Goal: Information Seeking & Learning: Learn about a topic

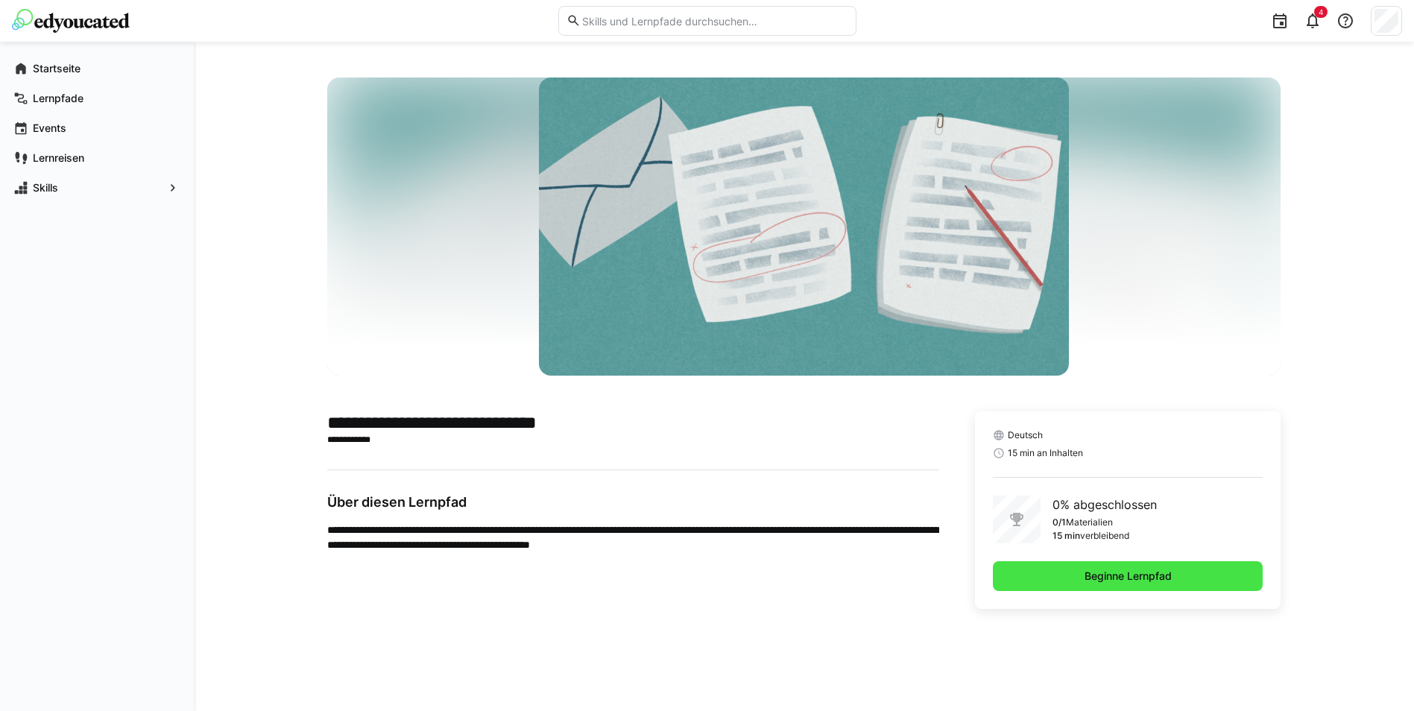
click at [1117, 569] on span "Beginne Lernpfad" at bounding box center [1128, 576] width 271 height 30
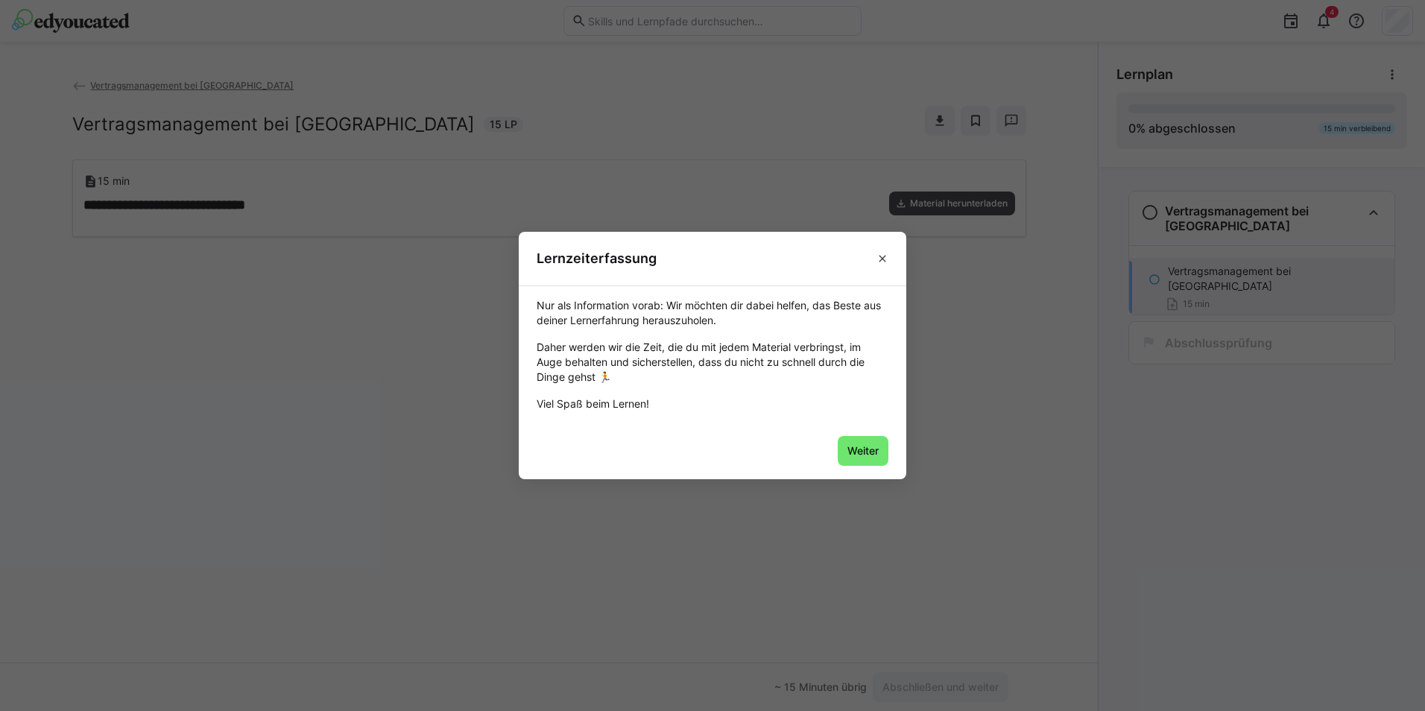
click at [846, 451] on span "Weiter" at bounding box center [863, 451] width 36 height 15
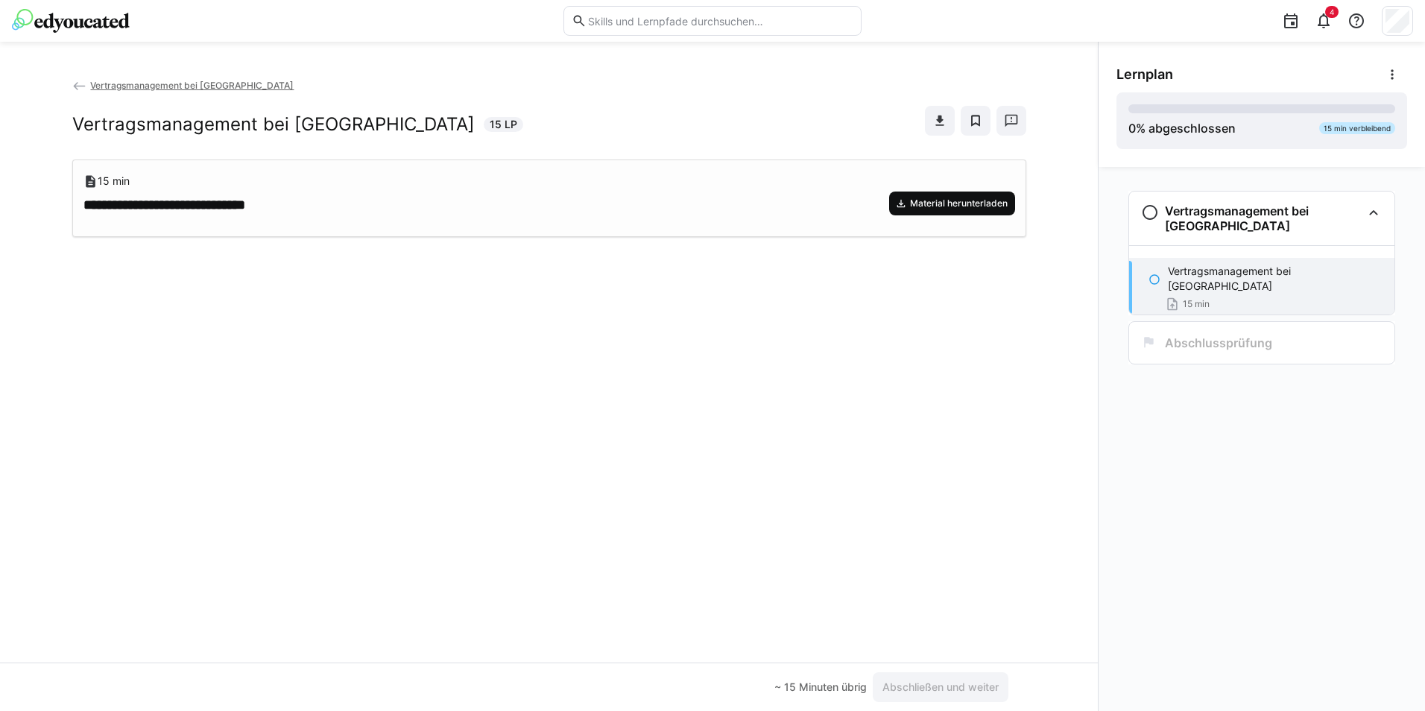
click at [995, 215] on span "Material herunterladen" at bounding box center [952, 204] width 126 height 24
click at [1246, 327] on app-classroom-navigation "Vertragsmanagement bei [GEOGRAPHIC_DATA] Vertragsmanagement bei [GEOGRAPHIC_DAT…" at bounding box center [1262, 298] width 291 height 226
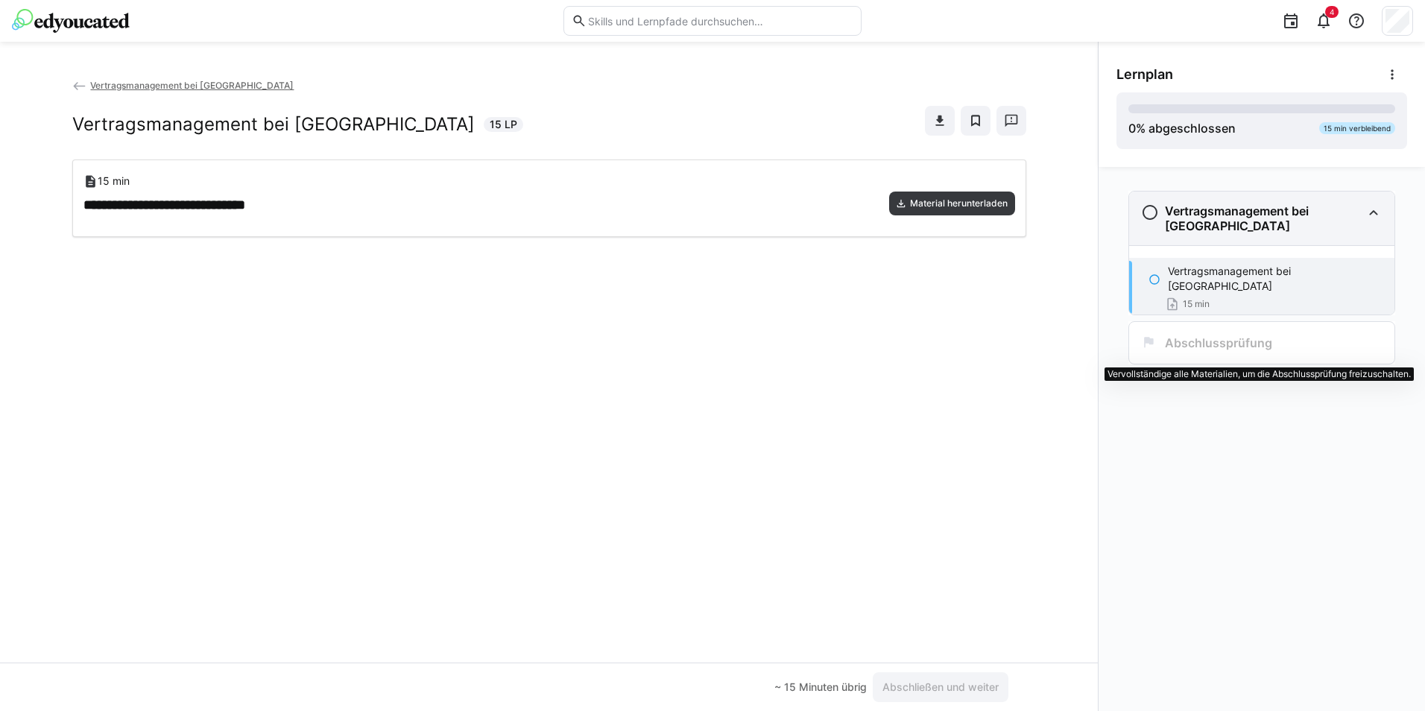
drag, startPoint x: 1246, startPoint y: 327, endPoint x: 1147, endPoint y: 216, distance: 148.9
click at [1149, 217] on eds-icon at bounding box center [1150, 213] width 18 height 18
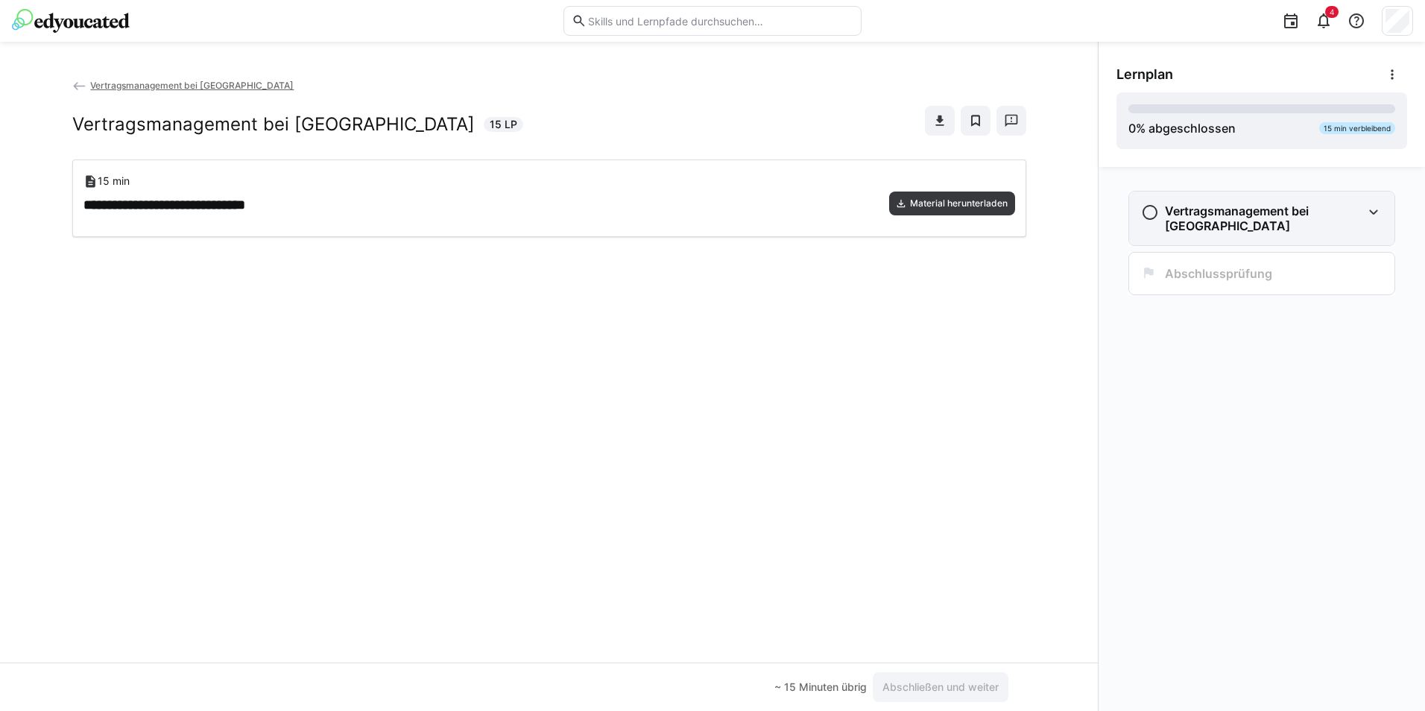
click at [1145, 215] on eds-icon at bounding box center [1150, 213] width 18 height 18
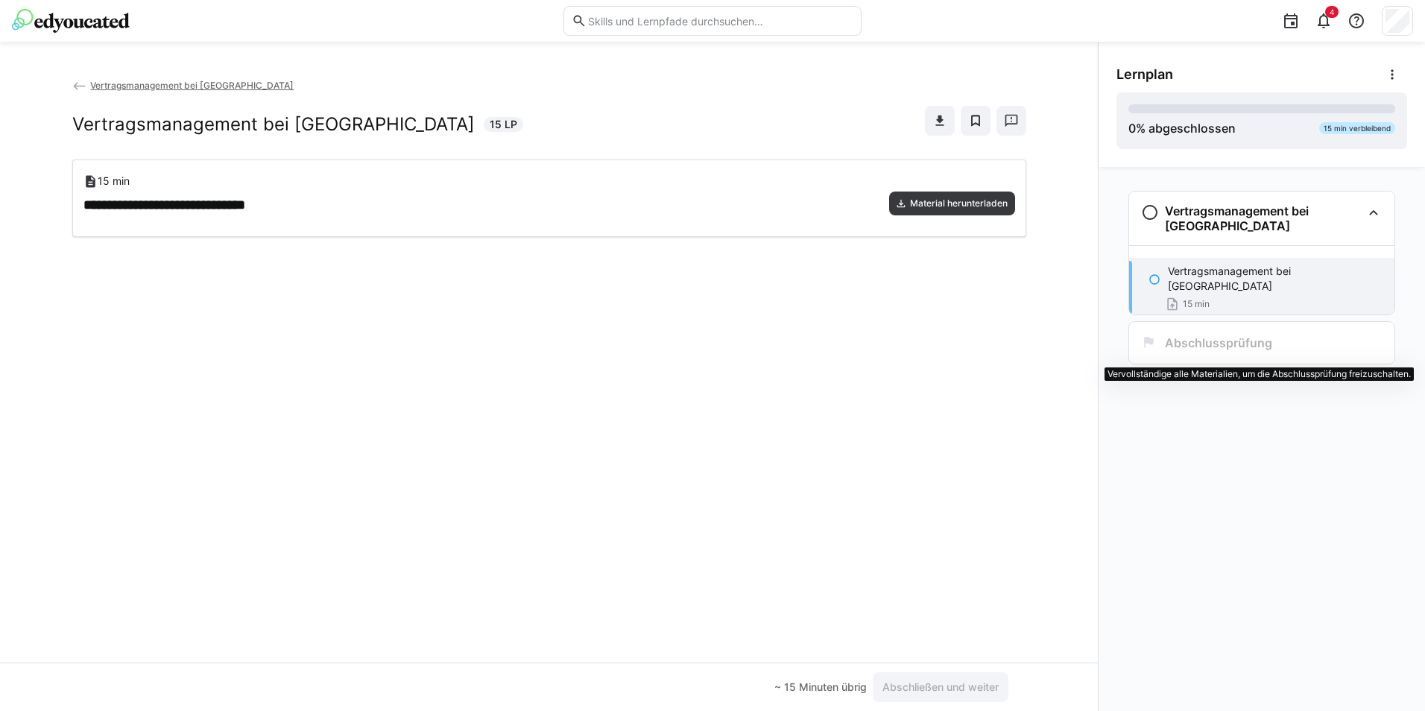
click at [1266, 355] on div "Abschlussprüfung" at bounding box center [1261, 343] width 265 height 42
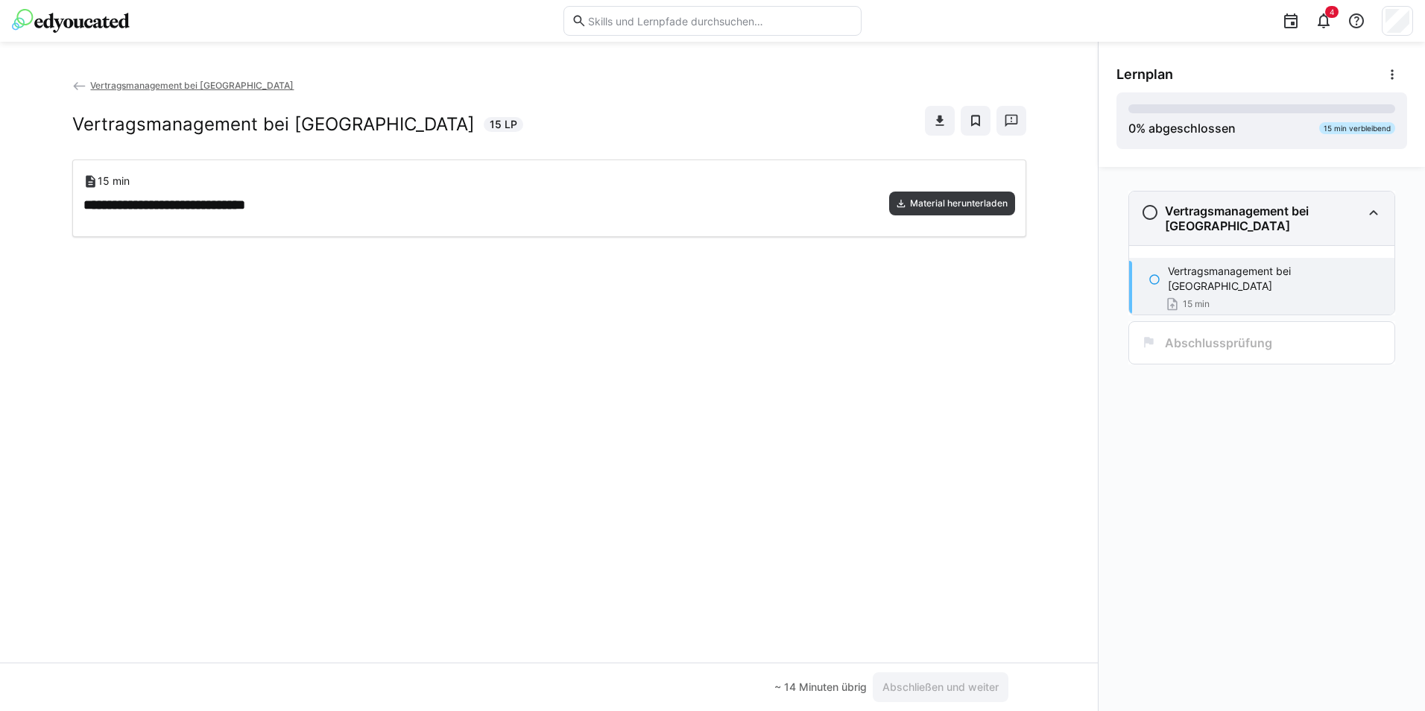
click at [1360, 232] on h3 "Vertragsmanagement bei [GEOGRAPHIC_DATA]" at bounding box center [1263, 219] width 197 height 30
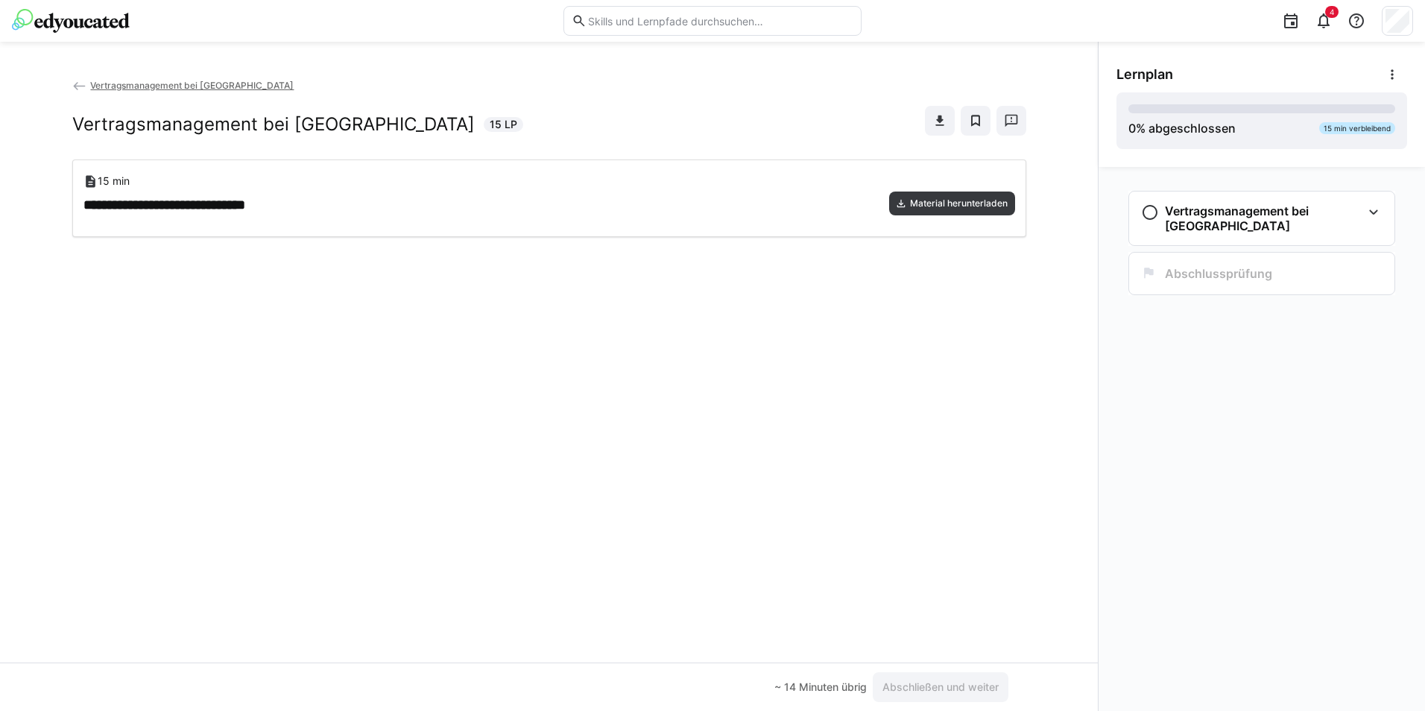
click at [154, 86] on span "Vertragsmanagement bei [GEOGRAPHIC_DATA]" at bounding box center [192, 85] width 204 height 11
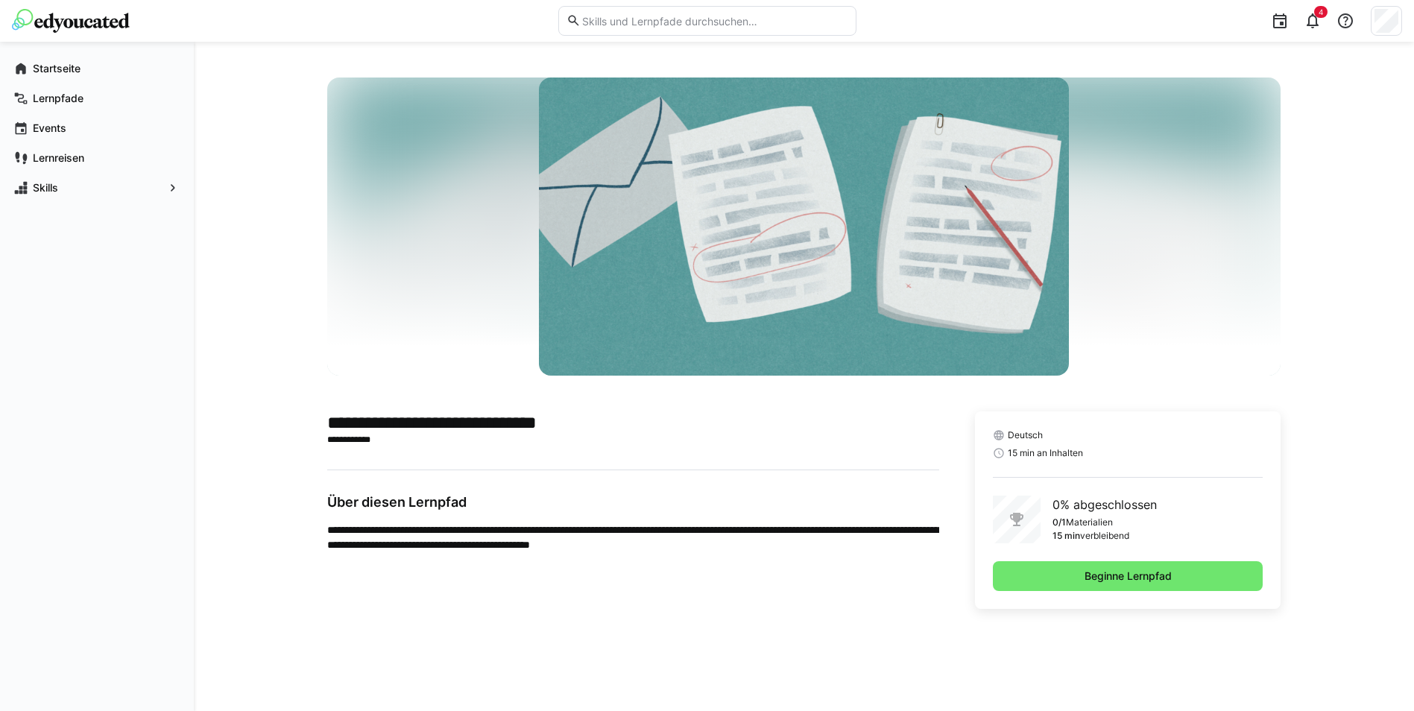
click at [1148, 558] on div "Deutsch 15 min an Inhalten 0% abgeschlossen 0/1 Materialien 15 min verbleibend …" at bounding box center [1128, 511] width 306 height 198
click at [1144, 575] on span "Beginne Lernpfad" at bounding box center [1129, 576] width 92 height 15
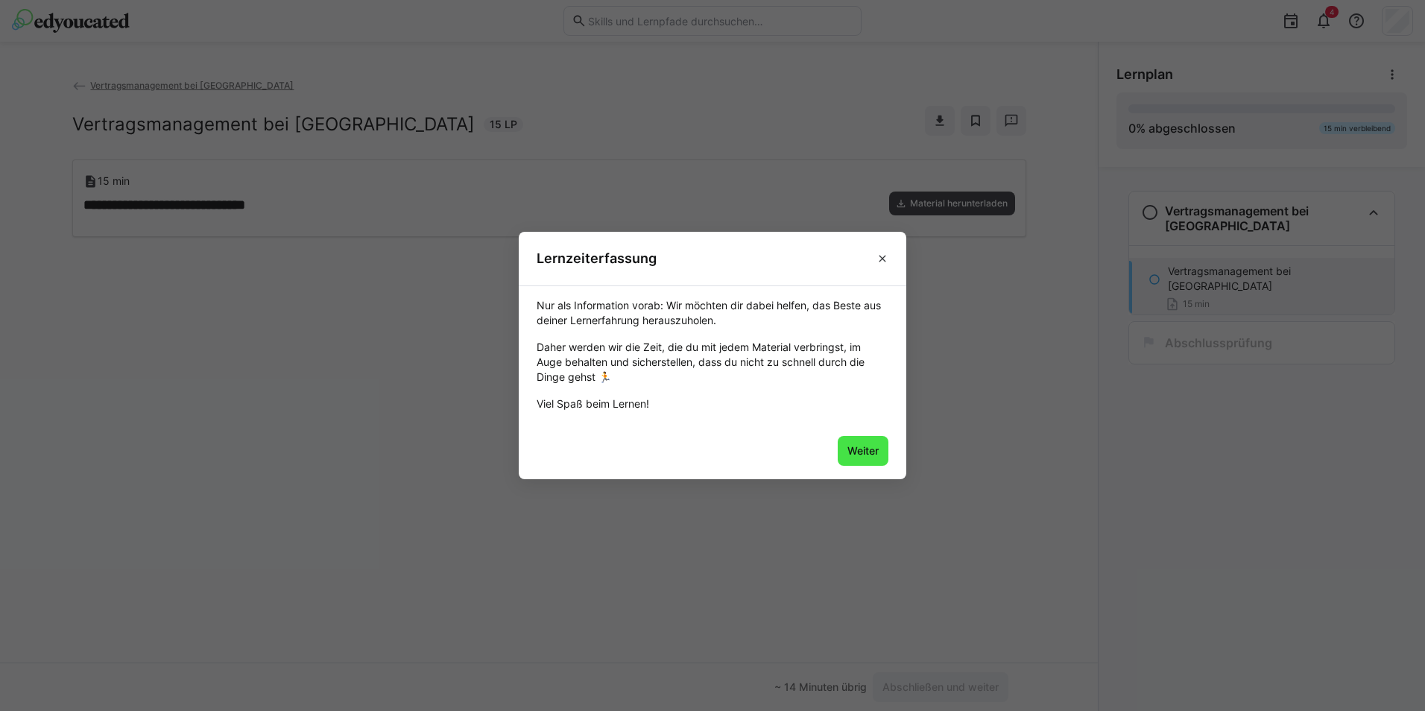
click at [879, 460] on span "Weiter" at bounding box center [863, 451] width 51 height 30
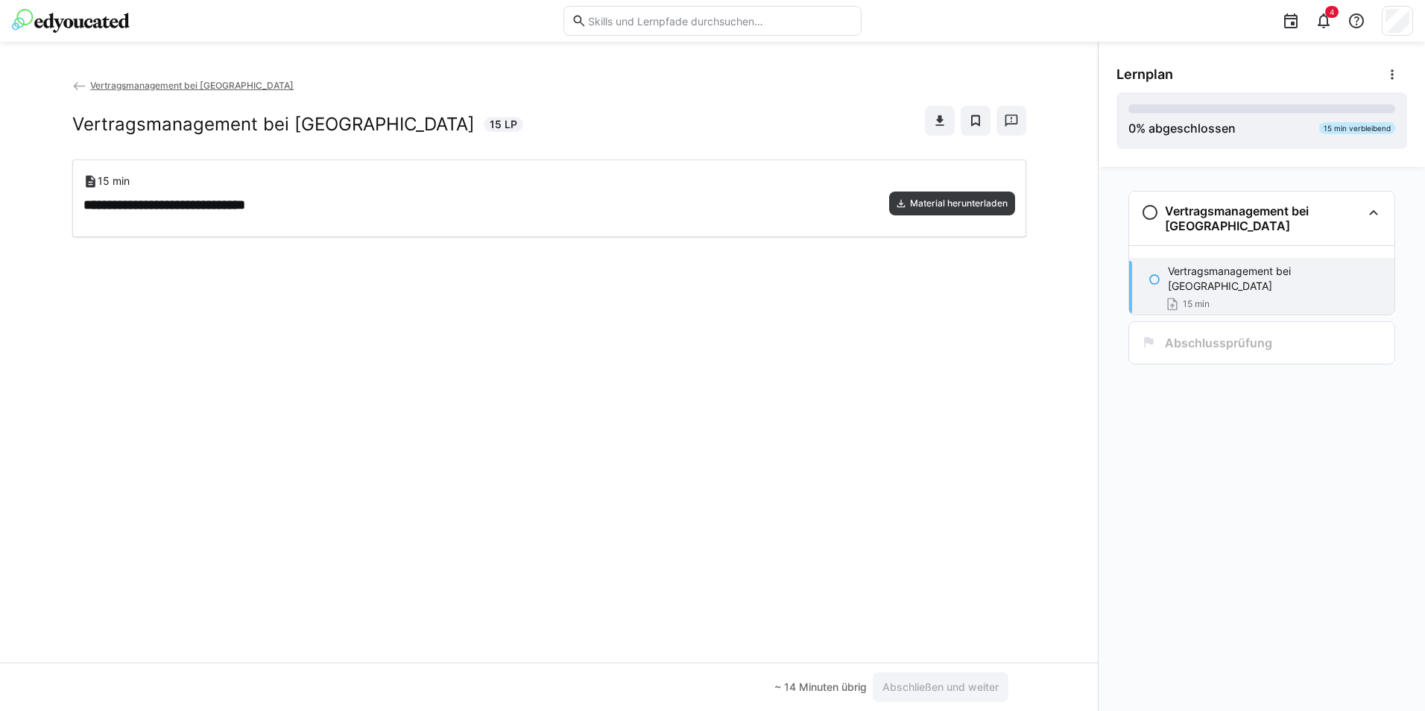
click at [1153, 274] on eds-icon at bounding box center [1155, 280] width 12 height 12
click at [1150, 281] on div "Vertragsmanagement bei [GEOGRAPHIC_DATA] 15 min" at bounding box center [1261, 288] width 265 height 60
click at [1166, 212] on h3 "Vertragsmanagement bei [GEOGRAPHIC_DATA]" at bounding box center [1263, 219] width 197 height 30
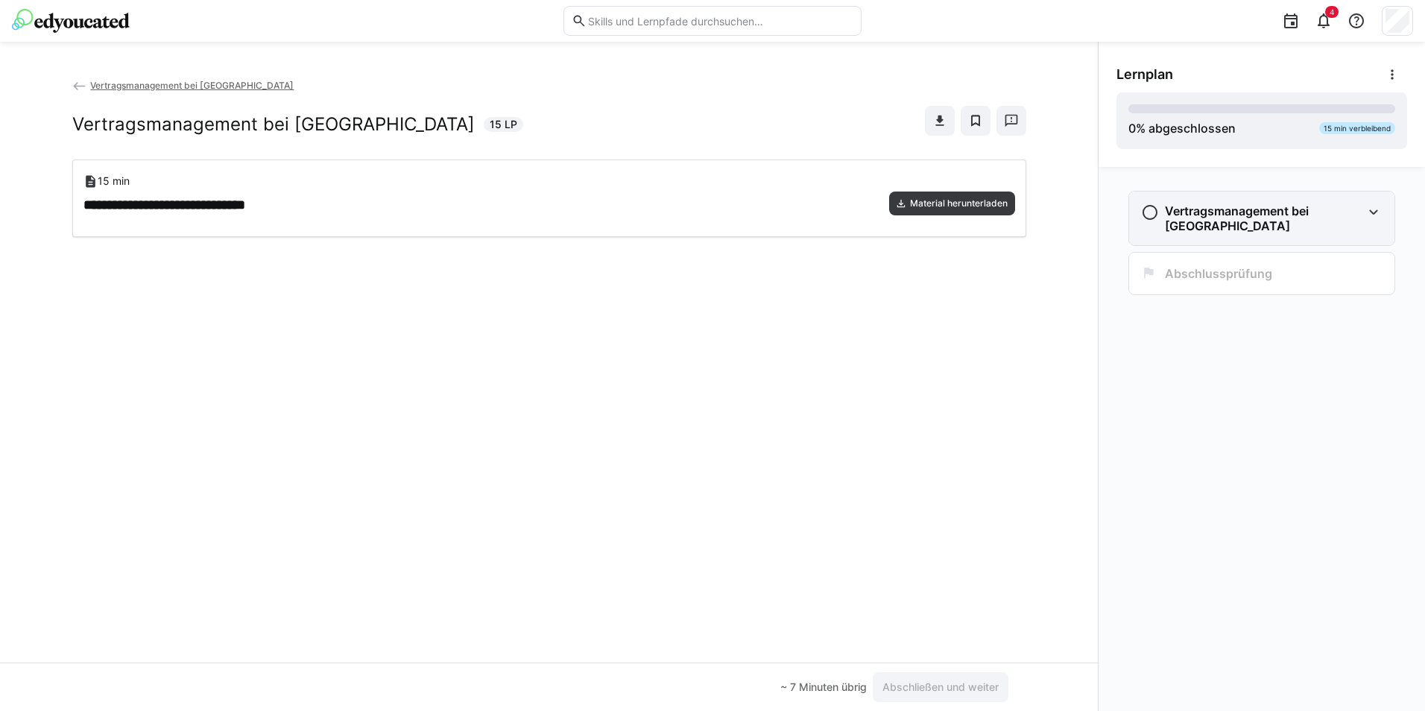
click at [1159, 212] on div "Vertragsmanagement bei [GEOGRAPHIC_DATA]" at bounding box center [1251, 219] width 221 height 30
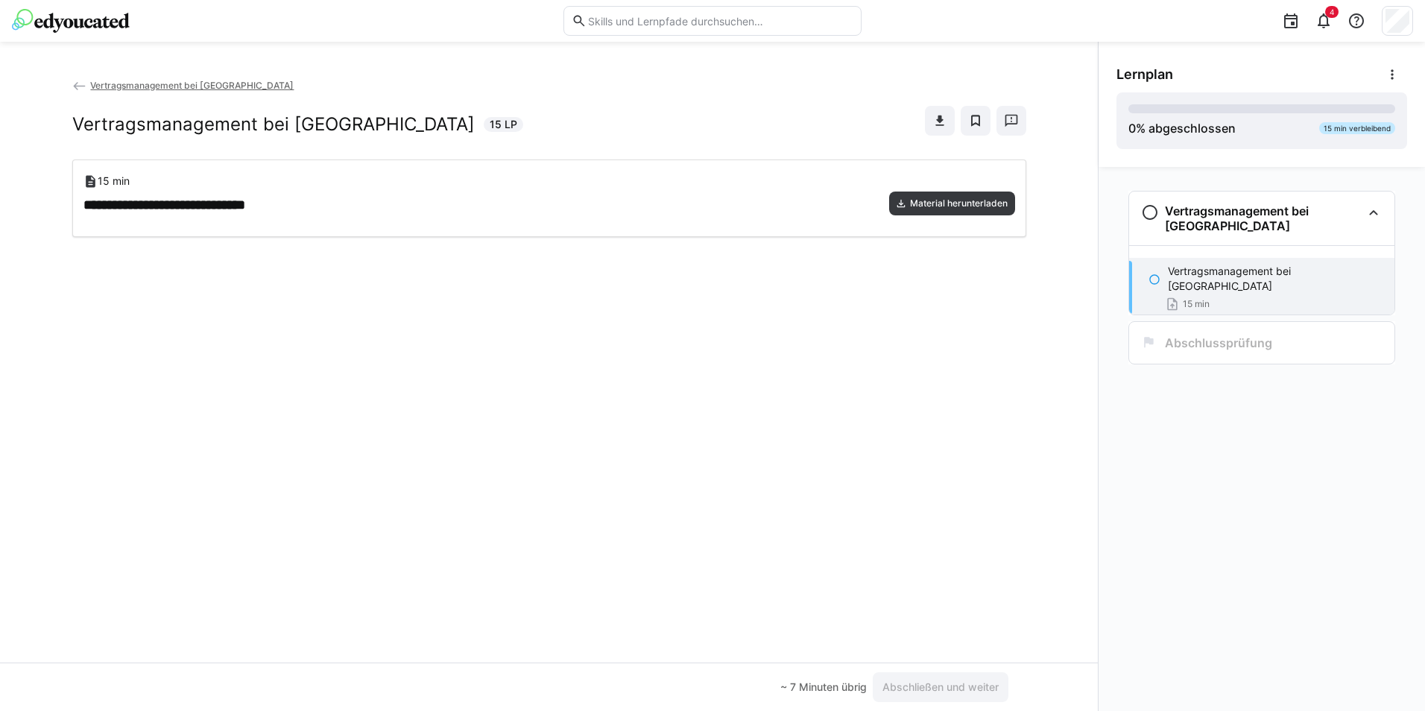
click at [119, 95] on div "Vertragsmanagement bei Laverana Vertragsmanagement bei Laverana 15 LP" at bounding box center [549, 119] width 954 height 82
click at [108, 83] on span "Vertragsmanagement bei [GEOGRAPHIC_DATA]" at bounding box center [192, 85] width 204 height 11
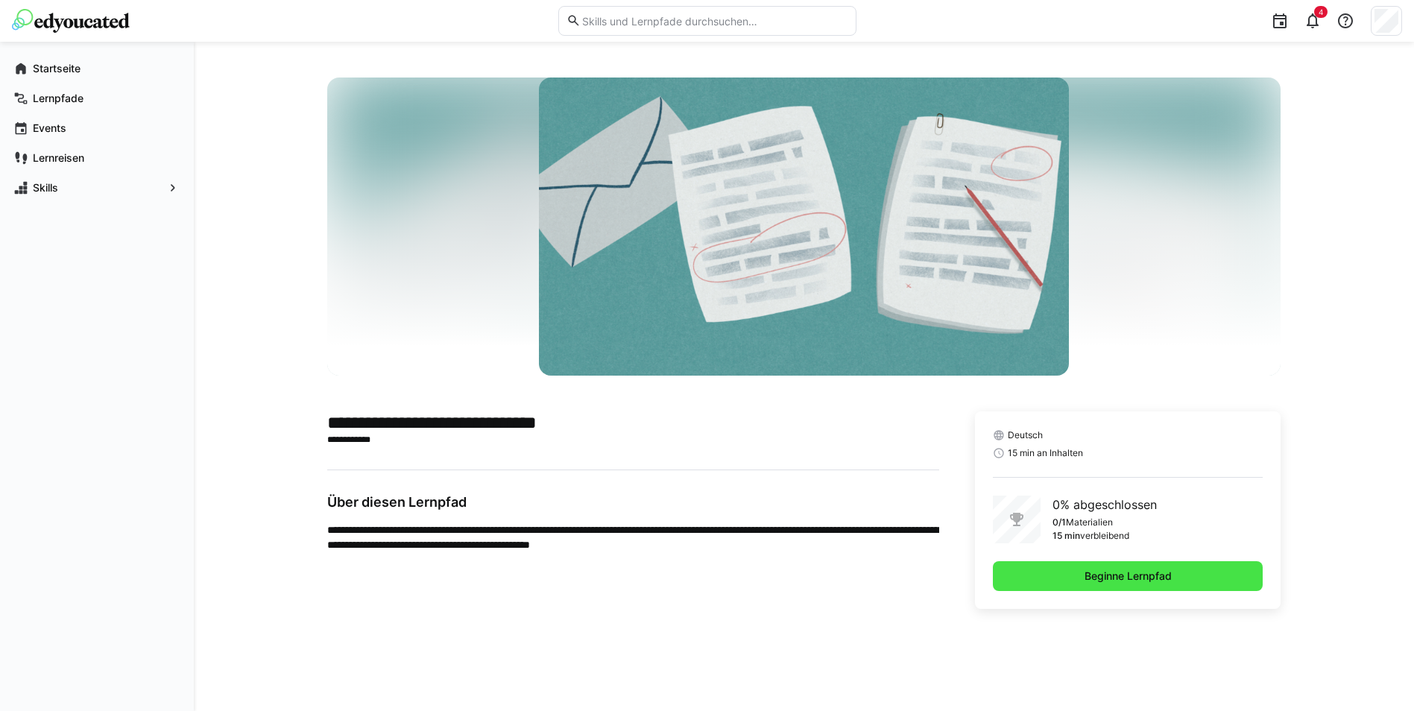
click at [1120, 563] on span "Beginne Lernpfad" at bounding box center [1128, 576] width 271 height 30
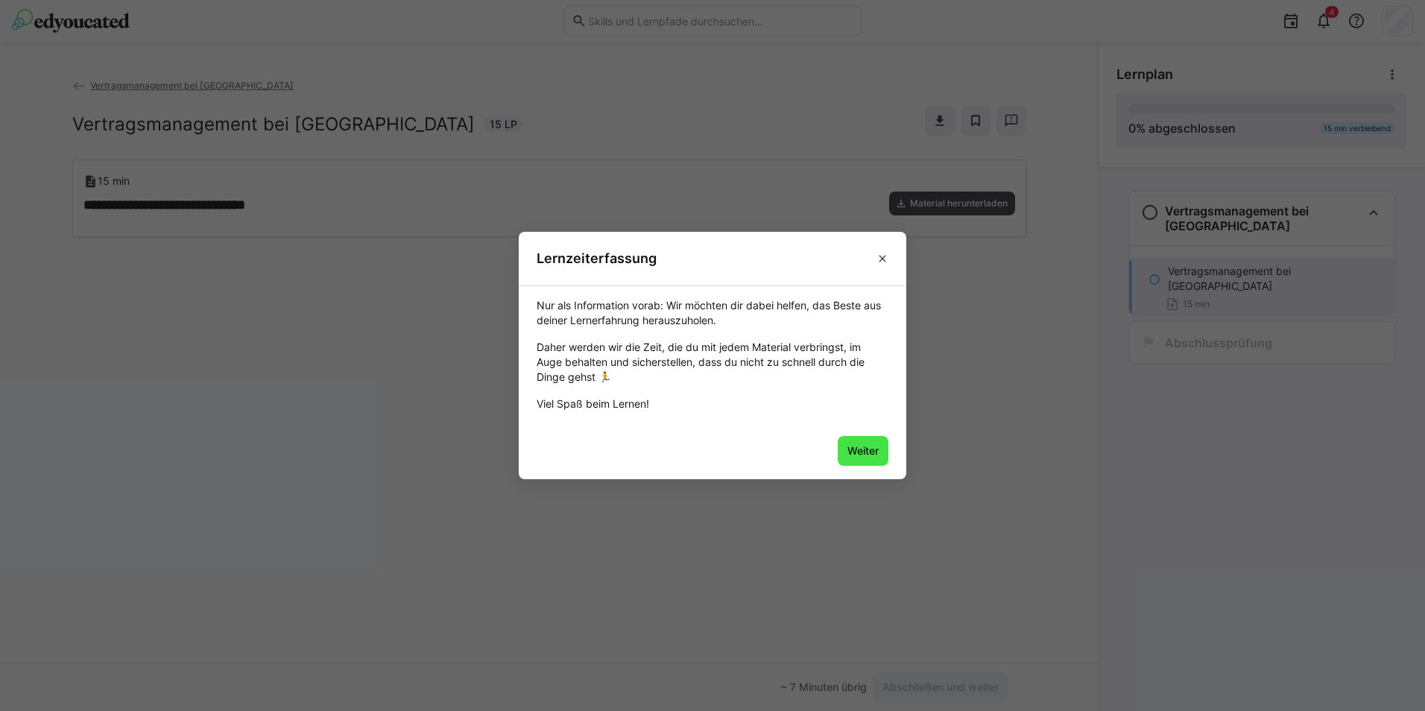
click at [860, 459] on span "Weiter" at bounding box center [863, 451] width 51 height 30
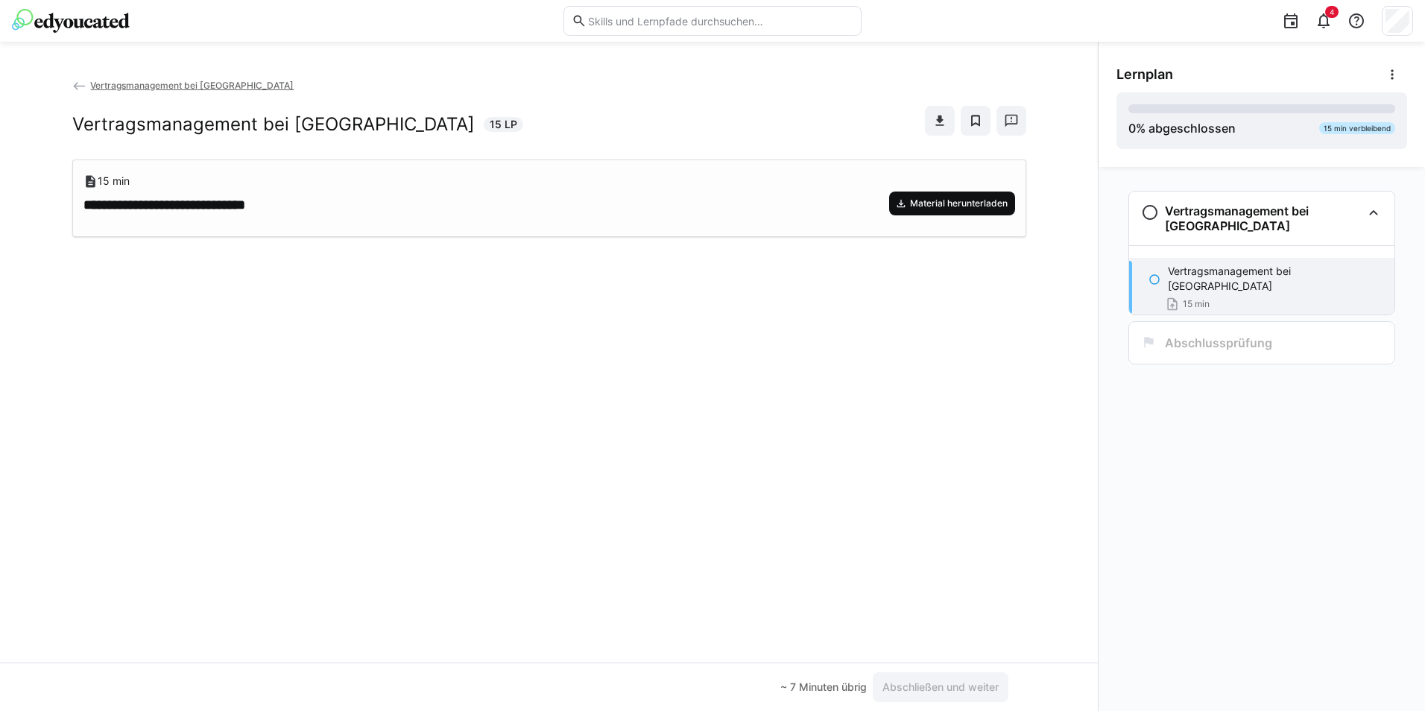
click at [957, 195] on span "Material herunterladen" at bounding box center [952, 204] width 126 height 24
click at [1086, 280] on div "**********" at bounding box center [549, 370] width 1098 height 585
click at [1383, 81] on span at bounding box center [1393, 75] width 30 height 30
